Goal: Information Seeking & Learning: Learn about a topic

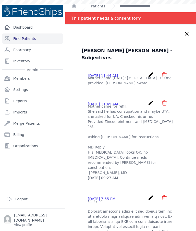
scroll to position [21, 0]
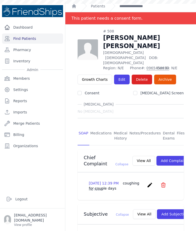
scroll to position [0, 0]
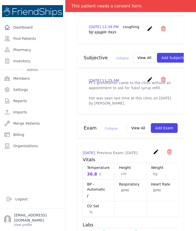
scroll to position [155, 0]
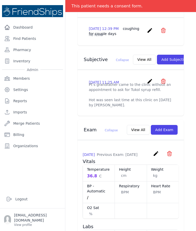
click at [133, 55] on button "View All" at bounding box center [144, 60] width 23 height 10
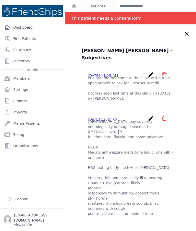
click at [186, 31] on icon at bounding box center [187, 34] width 6 height 6
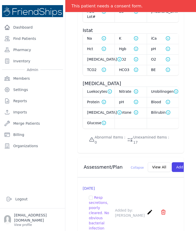
scroll to position [377, 0]
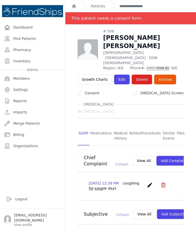
scroll to position [0, 0]
click at [0, 32] on html "Close sidebar Dashboard Find Patients Pharmacy Inventory Admin Members Settings" at bounding box center [98, 115] width 196 height 231
click at [169, 187] on p "no fever" at bounding box center [131, 189] width 84 height 5
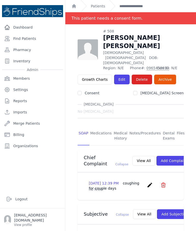
click at [3, 87] on link "Settings" at bounding box center [32, 90] width 61 height 10
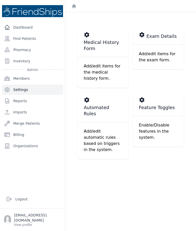
scroll to position [12, 0]
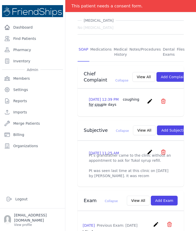
scroll to position [102, 0]
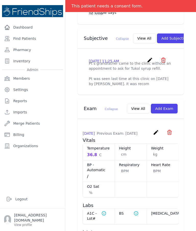
scroll to position [174, 0]
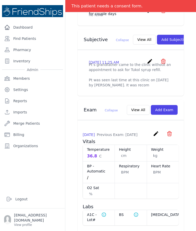
click at [135, 35] on button "View All" at bounding box center [144, 40] width 23 height 10
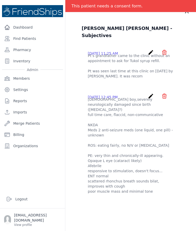
scroll to position [21, 0]
